Goal: Transaction & Acquisition: Purchase product/service

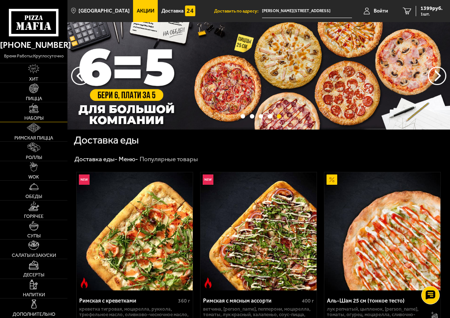
click at [38, 111] on img at bounding box center [34, 109] width 10 height 10
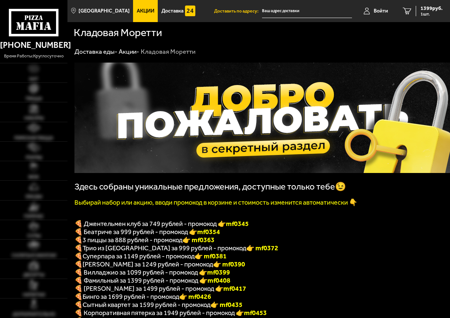
type input "[PERSON_NAME][STREET_ADDRESS]"
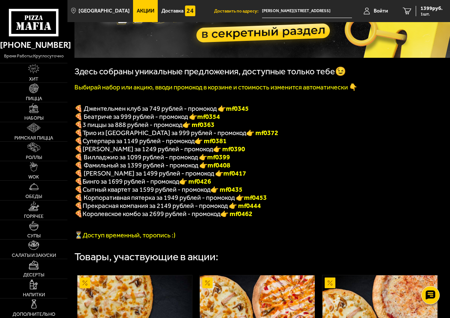
scroll to position [74, 0]
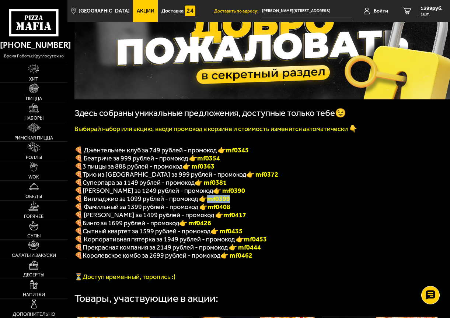
drag, startPoint x: 210, startPoint y: 204, endPoint x: 234, endPoint y: 202, distance: 24.0
click at [234, 202] on p "🍕 Вилладжио за 1099 рублей - промокод 👉 mf0399" at bounding box center [257, 199] width 366 height 8
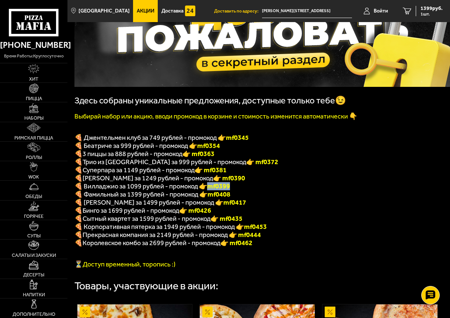
scroll to position [147, 0]
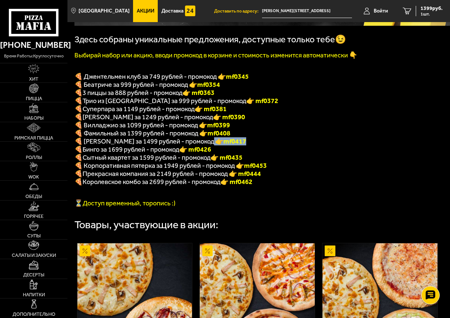
drag, startPoint x: 209, startPoint y: 147, endPoint x: 237, endPoint y: 148, distance: 27.3
click at [237, 146] on p "🍕 Островский за 1499 рублей - промокод 👉 mf0417" at bounding box center [257, 141] width 366 height 8
copy span "🍕 Островский за 1499 рублей - промокод 👉 mf0417"
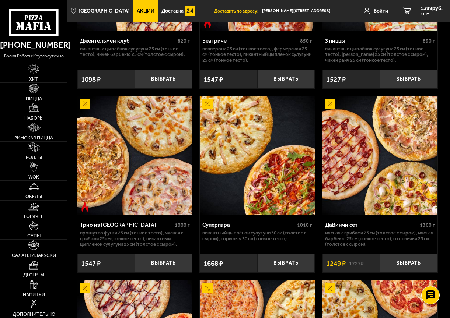
scroll to position [332, 0]
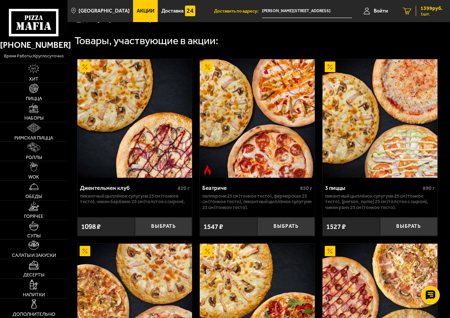
click at [428, 11] on span "1399 руб." at bounding box center [432, 8] width 22 height 5
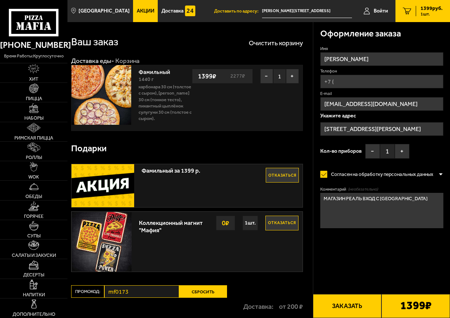
type input "Лесной проспект, 32"
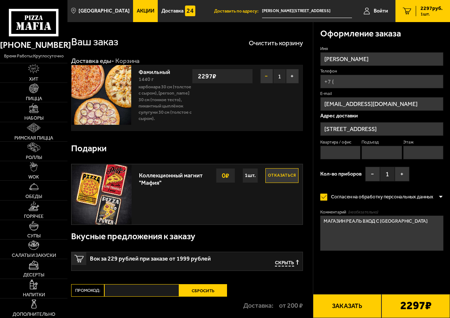
click at [268, 76] on button "−" at bounding box center [266, 76] width 13 height 15
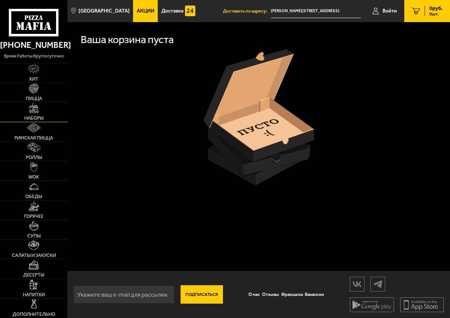
click at [33, 112] on img at bounding box center [34, 109] width 10 height 10
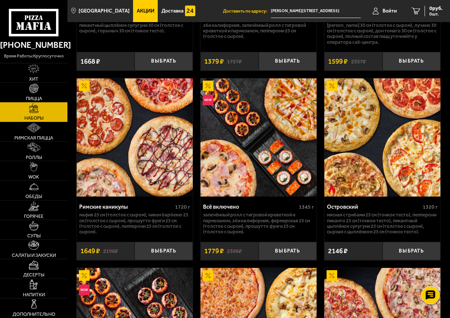
scroll to position [922, 0]
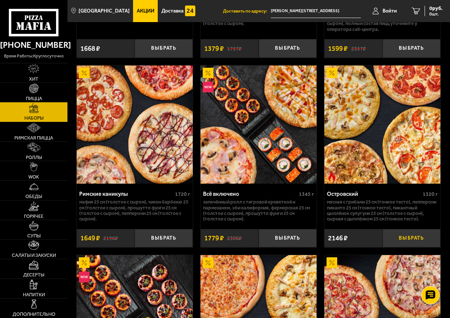
click at [413, 247] on button "Выбрать" at bounding box center [412, 238] width 58 height 19
click at [430, 11] on span "2146 руб." at bounding box center [432, 8] width 22 height 5
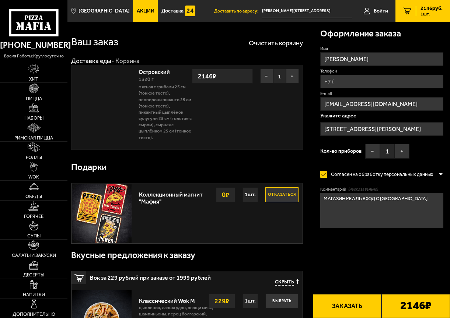
type input "Лесной проспект, 32"
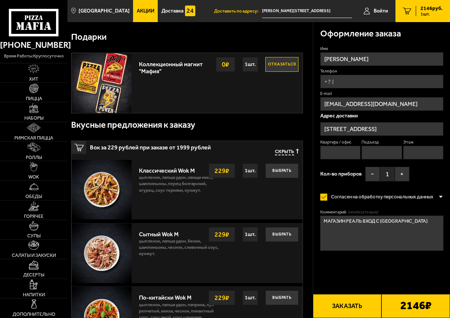
scroll to position [111, 0]
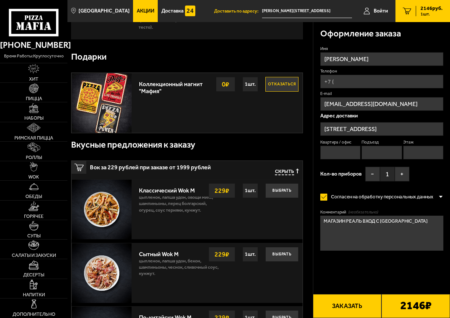
click at [286, 173] on span "Скрыть" at bounding box center [284, 172] width 19 height 7
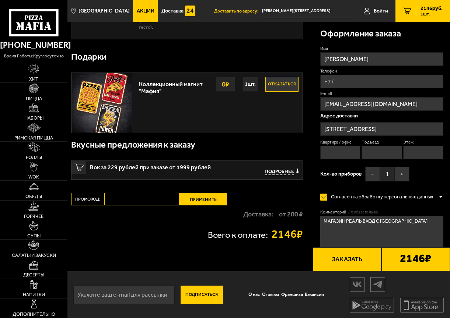
click at [119, 199] on input "Промокод:" at bounding box center [141, 199] width 75 height 13
paste input "mf0417"
type input "mf0417"
click at [211, 198] on button "Применить" at bounding box center [203, 199] width 48 height 13
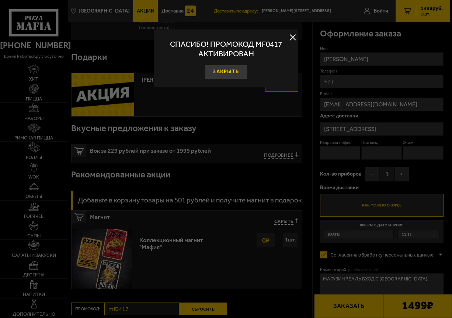
click at [229, 70] on button "Закрыть" at bounding box center [226, 72] width 42 height 14
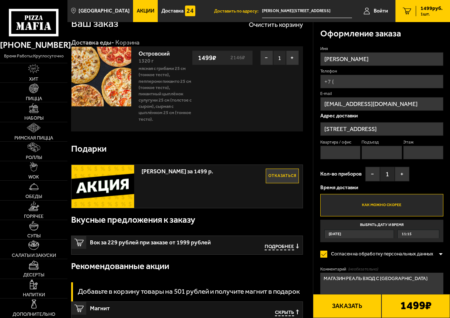
scroll to position [0, 0]
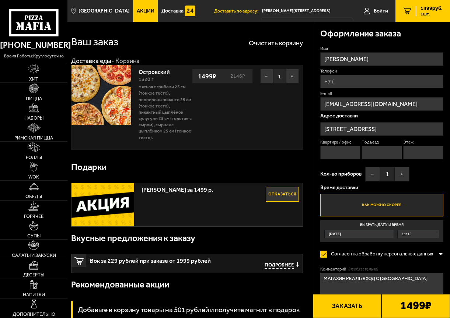
click at [349, 82] on input "Телефон" at bounding box center [381, 82] width 123 height 14
type input "+7 (911) 133-05-67"
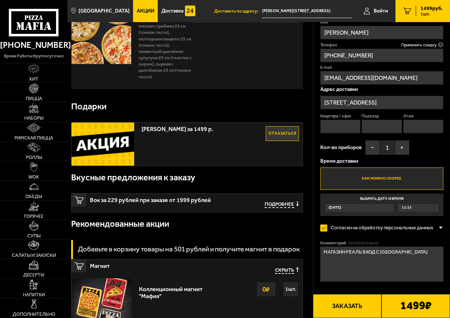
scroll to position [74, 0]
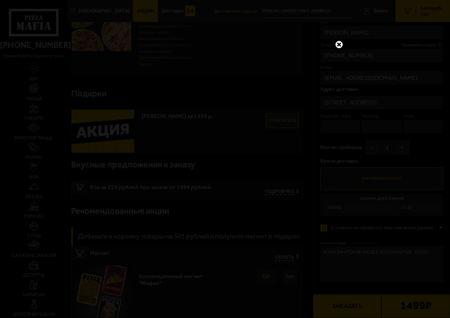
click at [339, 43] on link at bounding box center [339, 45] width 10 height 10
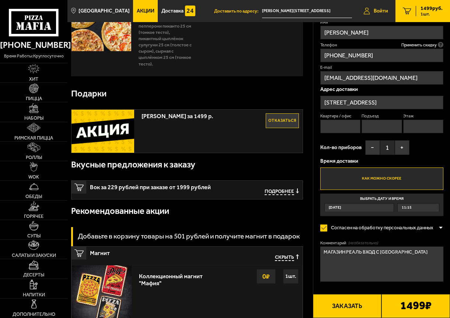
click at [380, 10] on span "Войти" at bounding box center [381, 10] width 14 height 5
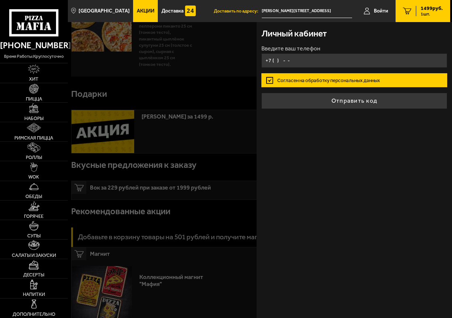
click at [274, 61] on input "+7 ( ) - -" at bounding box center [354, 60] width 186 height 14
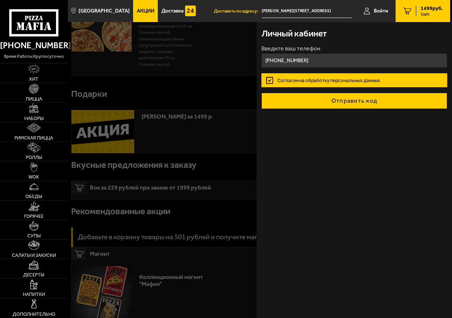
type input "+7 (911) 133-05-67"
click at [361, 101] on button "Отправить код" at bounding box center [354, 101] width 186 height 16
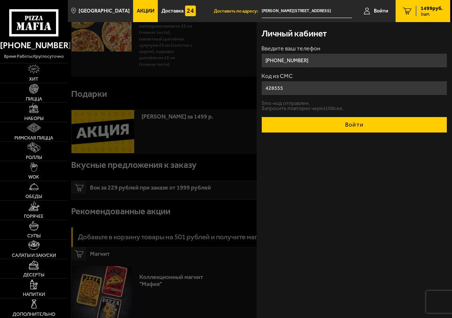
type input "428555"
click at [364, 125] on button "Войти" at bounding box center [354, 125] width 186 height 16
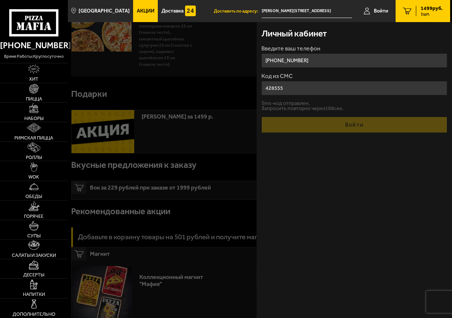
type input "Россия, Санкт-Петербург, Невский проспект, 10"
type input "МАГАЗИН РЕАЛЬ"
type input "0"
type input "1"
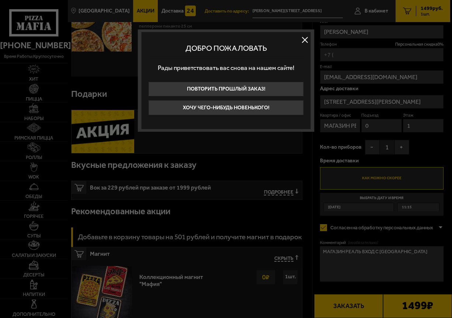
type input "+7 (911) 133-05-67"
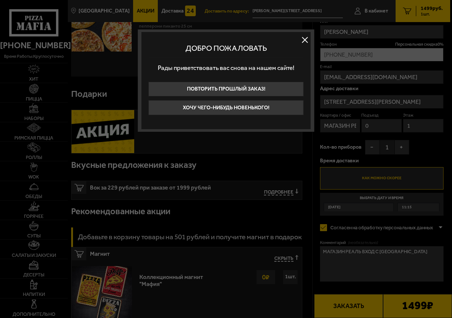
click at [305, 39] on button at bounding box center [304, 39] width 11 height 11
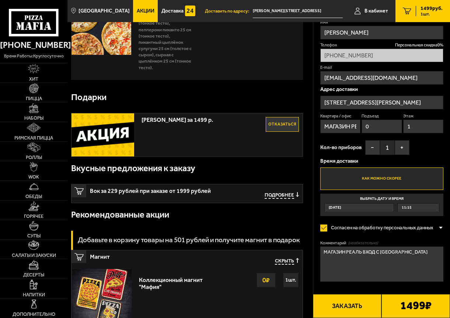
scroll to position [105, 0]
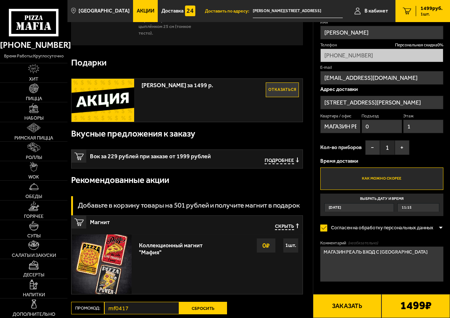
click at [428, 207] on div "11:15" at bounding box center [418, 208] width 41 height 8
click at [0, 0] on input "Выбрать дату и время Сегодня 11:15" at bounding box center [0, 0] width 0 height 0
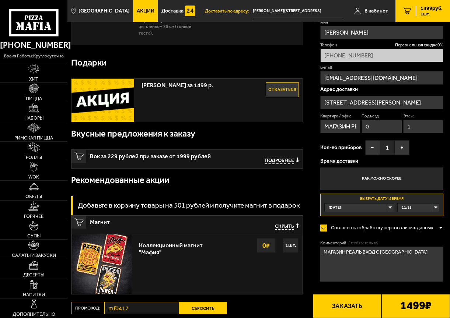
click at [434, 209] on div "11:15" at bounding box center [418, 208] width 41 height 8
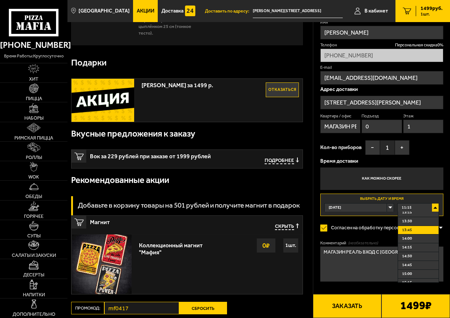
scroll to position [37, 0]
click at [416, 238] on li "13:00" at bounding box center [418, 241] width 41 height 9
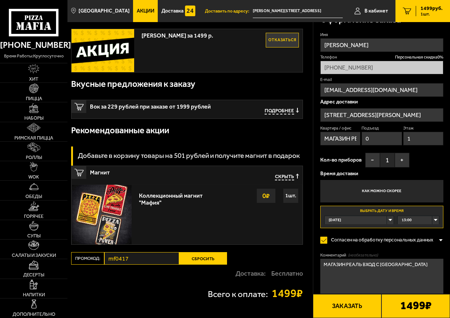
scroll to position [142, 0]
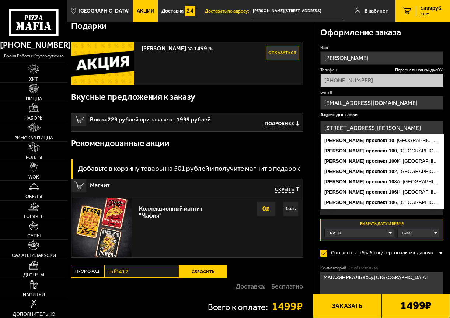
click at [360, 127] on input "Россия, Санкт-Петербург, Невский проспект, 10" at bounding box center [381, 128] width 123 height 14
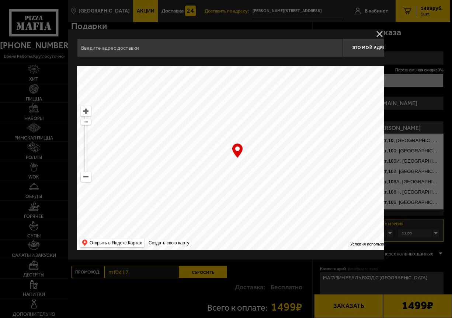
type input "Лесной проспект, 32"
click at [238, 150] on div "… © Яндекс Условия использования Открыть в Яндекс.Картах Создать свою карту" at bounding box center [237, 158] width 321 height 184
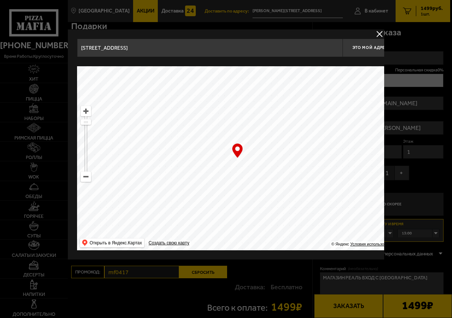
click at [237, 149] on div "… © Яндекс Условия использования Открыть в Яндекс.Картах Создать свою карту" at bounding box center [237, 158] width 321 height 184
click at [370, 46] on span "Это мой адрес" at bounding box center [369, 47] width 35 height 5
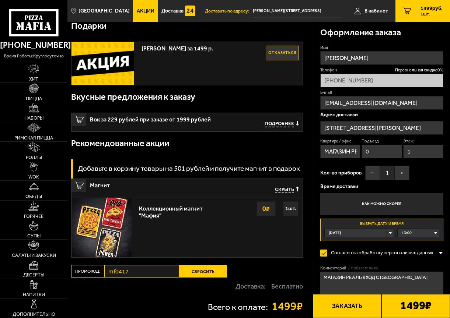
scroll to position [178, 0]
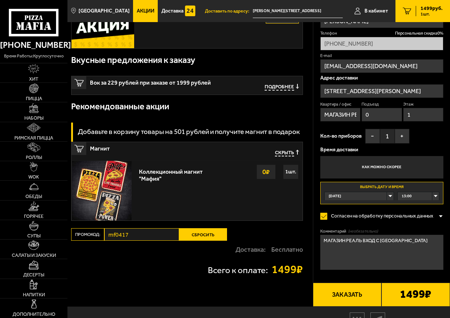
click at [386, 91] on input "Россия, Санкт-Петербург, Невский проспект, 10" at bounding box center [381, 91] width 123 height 14
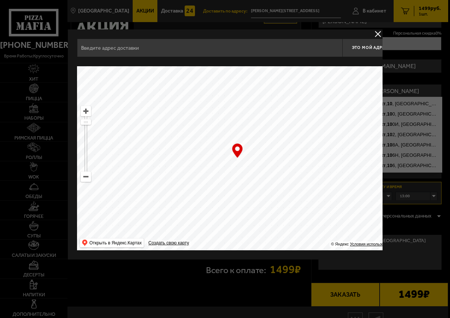
type input "Лесной проспект, 32"
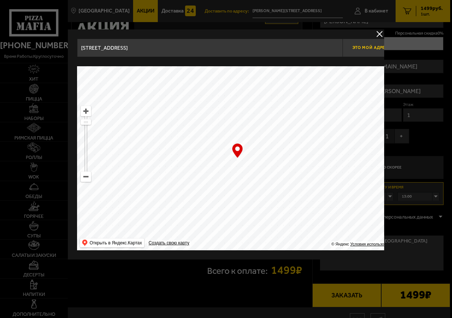
click at [358, 48] on span "Это мой адрес" at bounding box center [369, 47] width 35 height 5
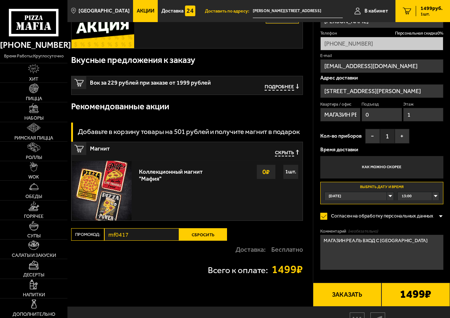
click at [344, 77] on p "Адрес доставки" at bounding box center [381, 78] width 123 height 5
drag, startPoint x: 432, startPoint y: 90, endPoint x: 283, endPoint y: 109, distance: 149.8
click at [283, 109] on div "Рекомендованные акции" at bounding box center [187, 107] width 232 height 24
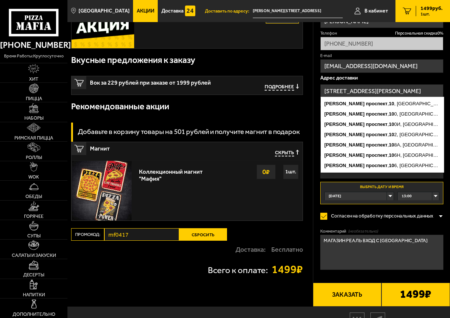
click at [408, 90] on input "Россия, Санкт-Петербург, Невский проспект, 10" at bounding box center [381, 91] width 123 height 14
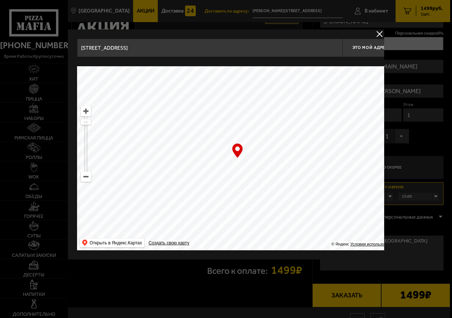
click at [237, 149] on div "… © Яндекс Условия использования Открыть в Яндекс.Картах Создать свою карту" at bounding box center [237, 158] width 321 height 184
drag, startPoint x: 237, startPoint y: 149, endPoint x: 240, endPoint y: 161, distance: 13.3
click at [240, 161] on div "… © Яндекс Условия использования Открыть в Яндекс.Картах Создать свою карту" at bounding box center [237, 158] width 321 height 184
drag, startPoint x: 254, startPoint y: 172, endPoint x: 256, endPoint y: 167, distance: 5.4
click at [256, 167] on ymaps at bounding box center [237, 158] width 321 height 184
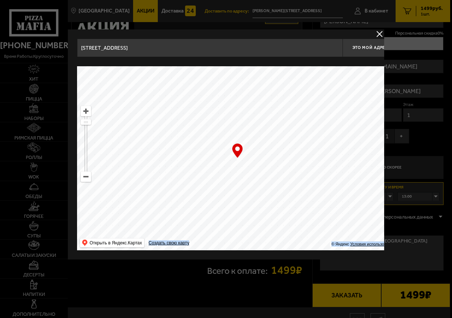
click at [236, 150] on div "… © Яндекс Условия использования Открыть в Яндекс.Картах Создать свою карту" at bounding box center [237, 158] width 321 height 184
click at [236, 149] on div "… © Яндекс Условия использования Открыть в Яндекс.Картах Создать свою карту" at bounding box center [237, 158] width 321 height 184
click at [144, 49] on input "Лесной проспект, 32" at bounding box center [209, 48] width 265 height 18
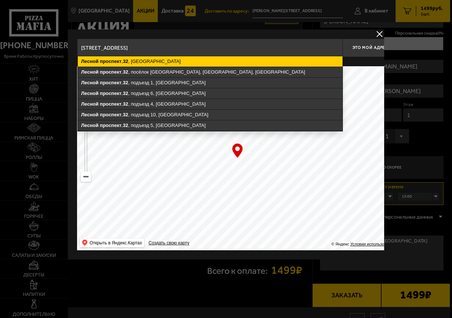
click at [170, 61] on ymaps "Лесной проспект , 32 , Санкт-Петербург" at bounding box center [210, 61] width 265 height 10
type input "Санкт-Петербург, Лесной проспект, 32"
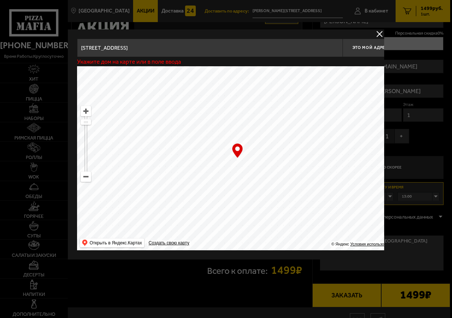
type input "Лесной проспект, 32"
click at [377, 34] on button "delivery type" at bounding box center [379, 33] width 9 height 9
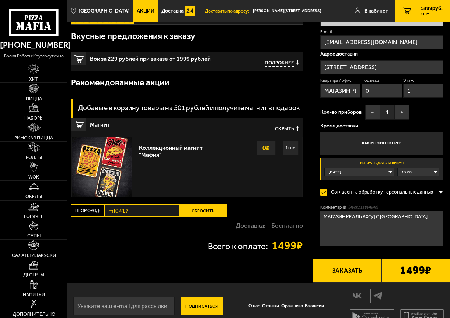
scroll to position [215, 0]
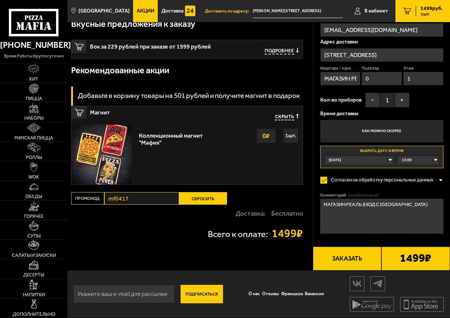
click at [348, 261] on button "Заказать" at bounding box center [347, 259] width 69 height 24
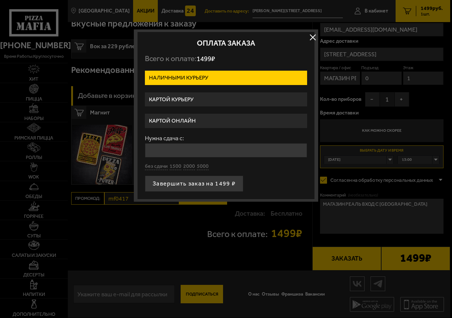
click at [199, 101] on label "Картой курьеру" at bounding box center [226, 100] width 162 height 14
click at [0, 0] on input "Картой курьеру" at bounding box center [0, 0] width 0 height 0
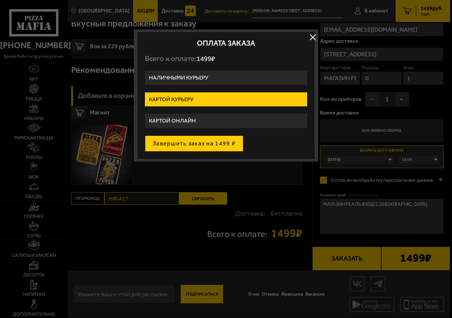
click at [194, 146] on button "Завершить заказ на 1499 ₽" at bounding box center [194, 144] width 98 height 16
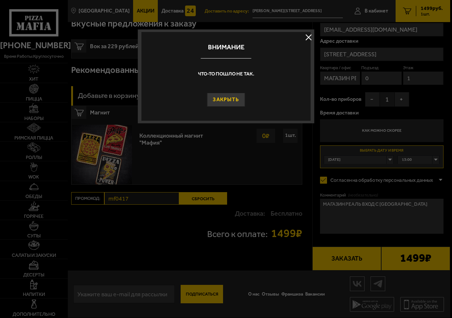
click at [227, 99] on button "Закрыть" at bounding box center [226, 100] width 38 height 14
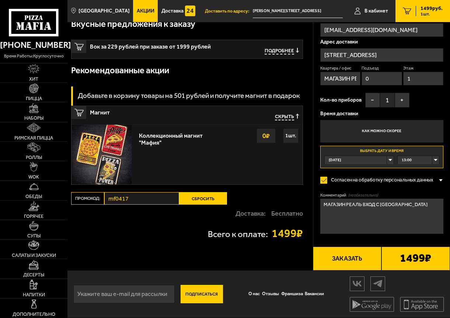
click at [352, 257] on button "Заказать" at bounding box center [347, 259] width 69 height 24
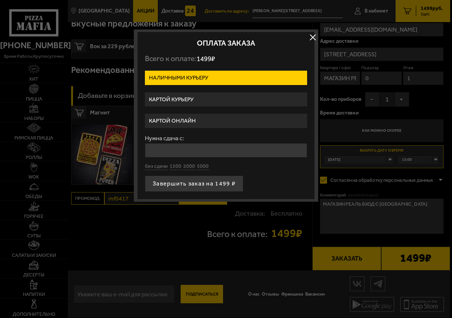
click at [181, 98] on label "Картой курьеру" at bounding box center [226, 100] width 162 height 14
click at [0, 0] on input "Картой курьеру" at bounding box center [0, 0] width 0 height 0
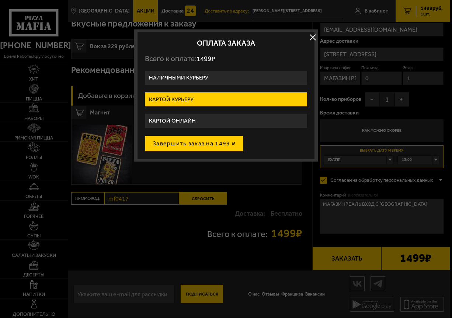
click at [201, 141] on button "Завершить заказ на 1499 ₽" at bounding box center [194, 144] width 98 height 16
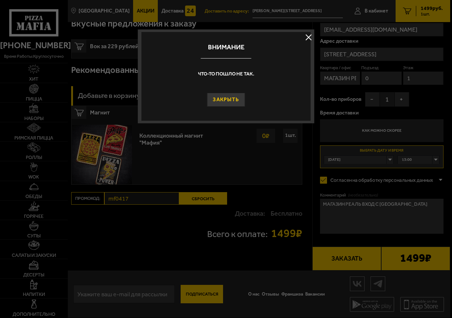
click at [227, 100] on button "Закрыть" at bounding box center [226, 100] width 38 height 14
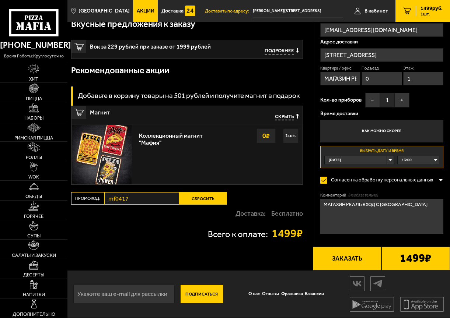
click at [359, 258] on button "Заказать" at bounding box center [347, 259] width 69 height 24
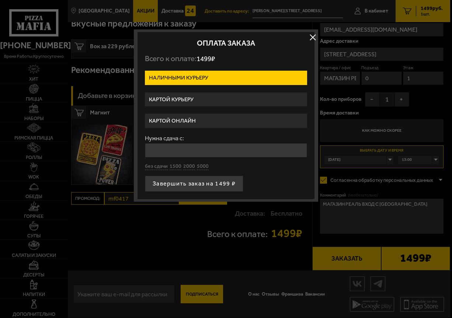
click at [186, 100] on label "Картой курьеру" at bounding box center [226, 100] width 162 height 14
click at [0, 0] on input "Картой курьеру" at bounding box center [0, 0] width 0 height 0
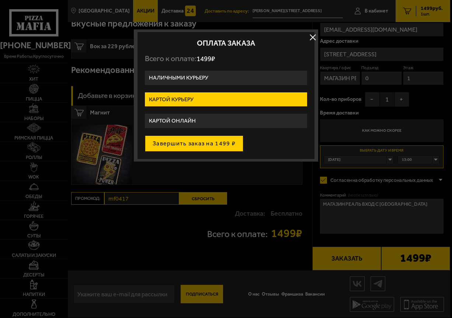
click at [205, 144] on button "Завершить заказ на 1499 ₽" at bounding box center [194, 144] width 98 height 16
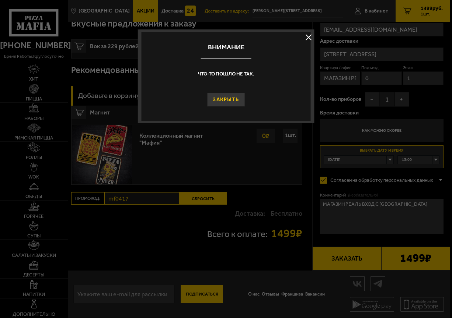
click at [231, 97] on button "Закрыть" at bounding box center [226, 100] width 38 height 14
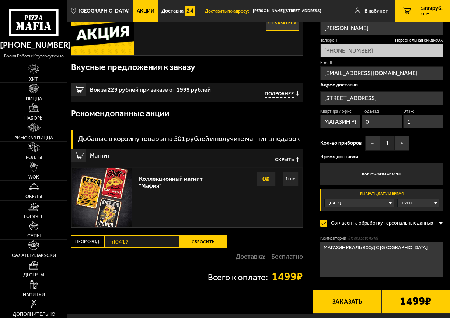
scroll to position [184, 0]
